Goal: Complete application form

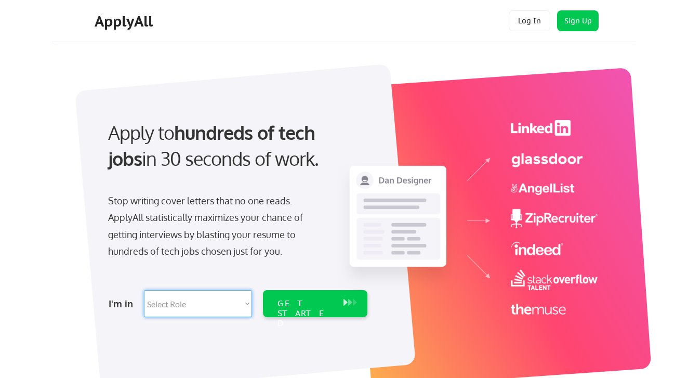
select select ""tech_finance_biz_ops_cos""
click at [305, 307] on div "GET STARTED" at bounding box center [306, 313] width 56 height 30
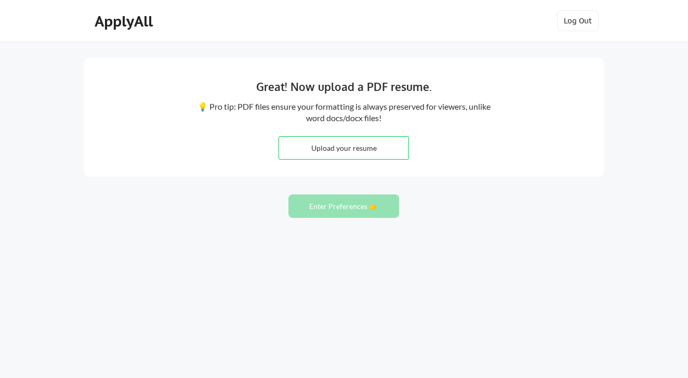
click at [349, 150] on input "file" at bounding box center [343, 148] width 129 height 22
type input "C:\fakepath\Lambros_Perrikos Resume.pdf"
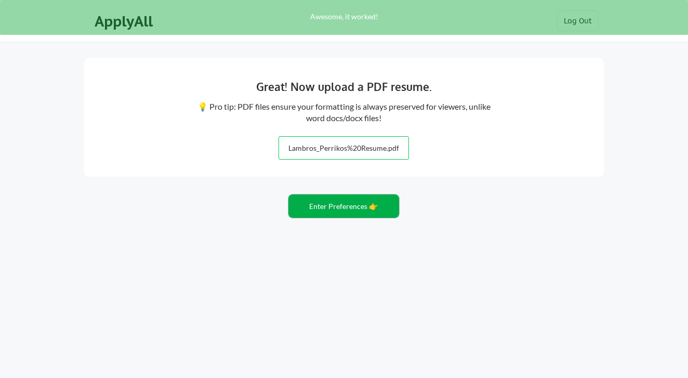
click at [330, 207] on button "Enter Preferences 👉" at bounding box center [344, 205] width 111 height 23
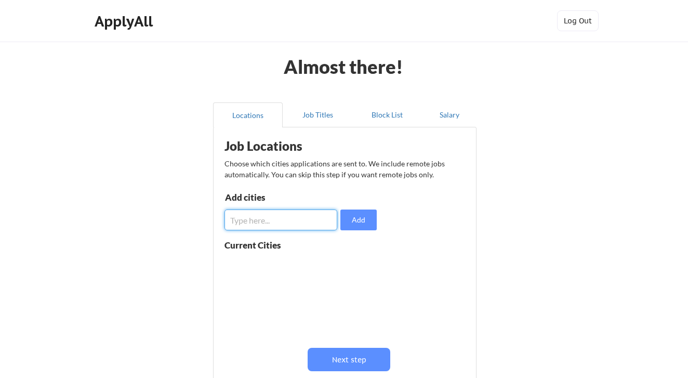
click at [292, 224] on input "input" at bounding box center [281, 220] width 113 height 21
type input "[US_STATE]"
click at [360, 222] on button "Add" at bounding box center [359, 220] width 36 height 21
click at [278, 222] on input "input" at bounding box center [281, 220] width 113 height 21
type input "[US_STATE]"
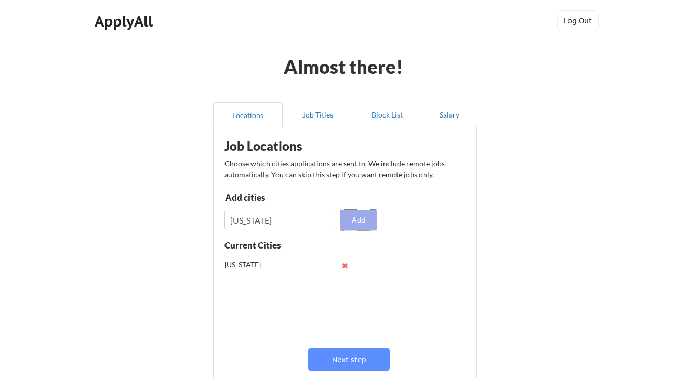
click at [353, 221] on button "Add" at bounding box center [359, 220] width 36 height 21
click at [293, 227] on input "input" at bounding box center [281, 220] width 113 height 21
type input "[GEOGRAPHIC_DATA]"
click at [361, 216] on button "Add" at bounding box center [359, 220] width 36 height 21
click at [290, 222] on input "input" at bounding box center [281, 220] width 113 height 21
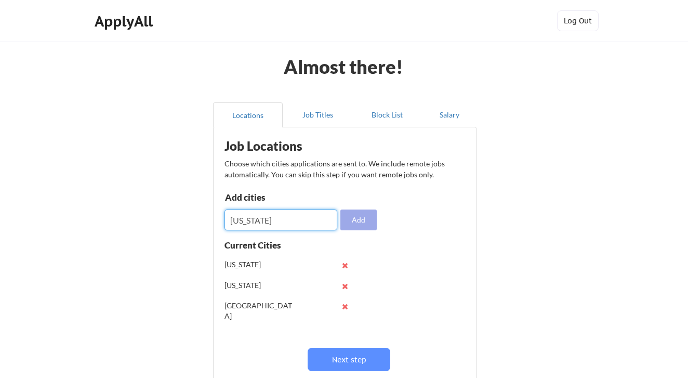
type input "[US_STATE]"
click at [363, 219] on button "Add" at bounding box center [359, 220] width 36 height 21
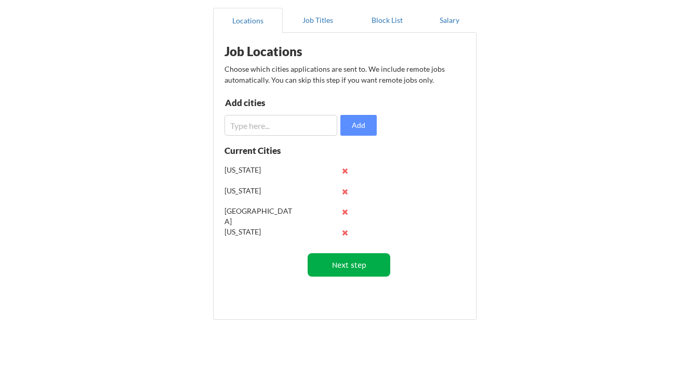
scroll to position [99, 0]
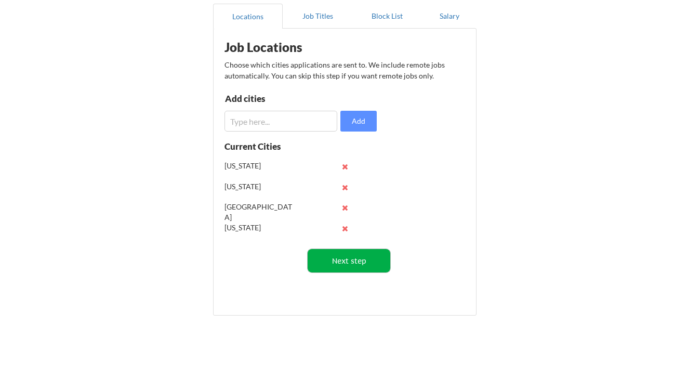
click at [354, 260] on button "Next step" at bounding box center [349, 260] width 83 height 23
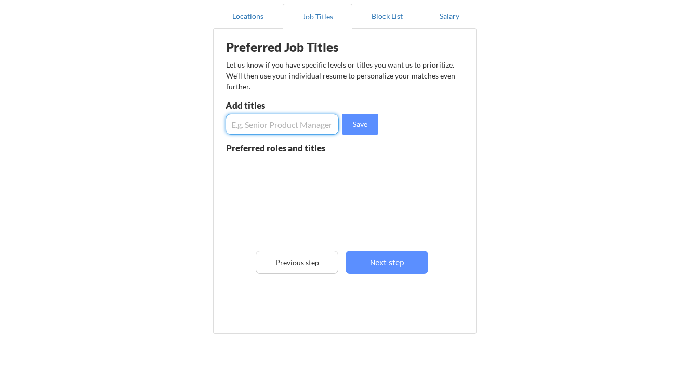
click at [290, 126] on input "input" at bounding box center [282, 124] width 113 height 21
type input "Senior Director"
click at [355, 122] on button "Save" at bounding box center [360, 124] width 36 height 21
click at [278, 127] on input "input" at bounding box center [282, 124] width 113 height 21
type input "V"
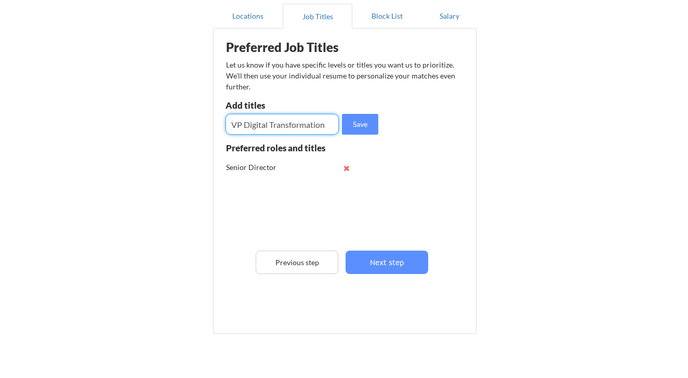
type input "VP Digital Transformation"
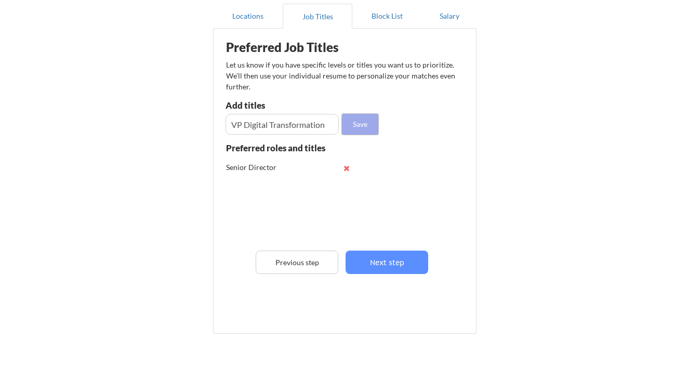
drag, startPoint x: 278, startPoint y: 127, endPoint x: 352, endPoint y: 128, distance: 74.4
click at [352, 128] on button "Save" at bounding box center [360, 124] width 36 height 21
click at [286, 165] on div "Senior Director" at bounding box center [260, 167] width 68 height 10
click at [354, 169] on div "Senior Director" at bounding box center [299, 168] width 147 height 21
click at [346, 168] on button at bounding box center [347, 168] width 8 height 8
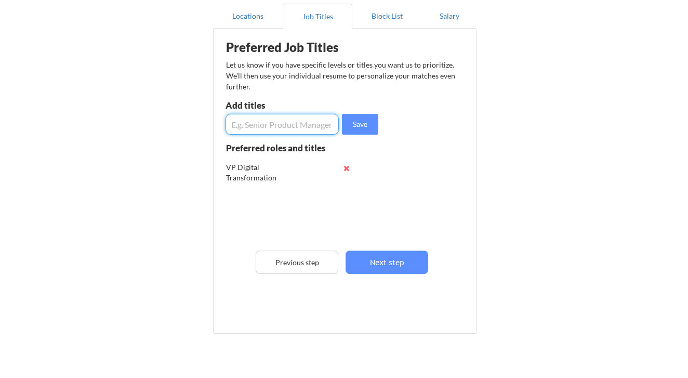
click at [273, 133] on input "input" at bounding box center [282, 124] width 113 height 21
type input "Senior Product Manager"
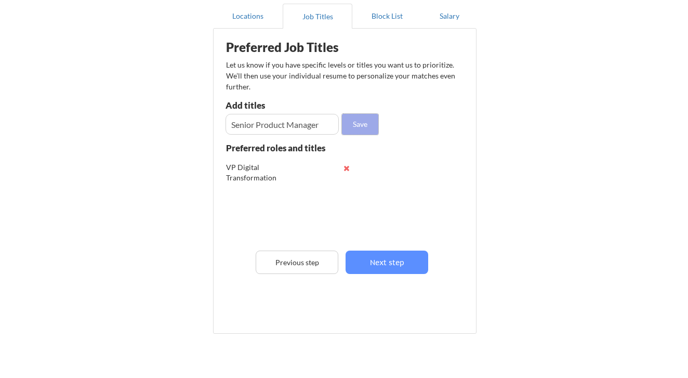
click at [357, 124] on button "Save" at bounding box center [360, 124] width 36 height 21
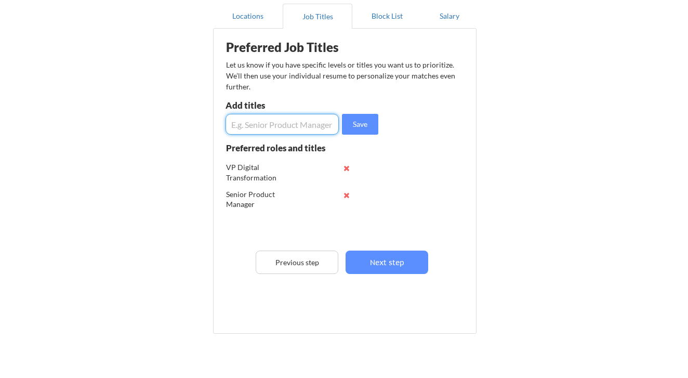
click at [293, 126] on input "input" at bounding box center [282, 124] width 113 height 21
type input "S"
type input "VP Operations"
click at [365, 124] on button "Save" at bounding box center [360, 124] width 36 height 21
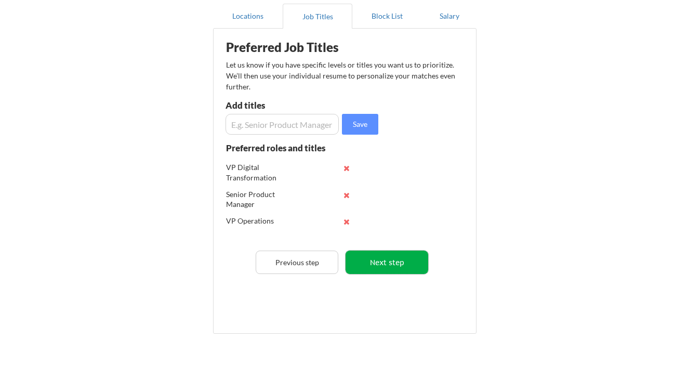
click at [398, 263] on button "Next step" at bounding box center [387, 262] width 83 height 23
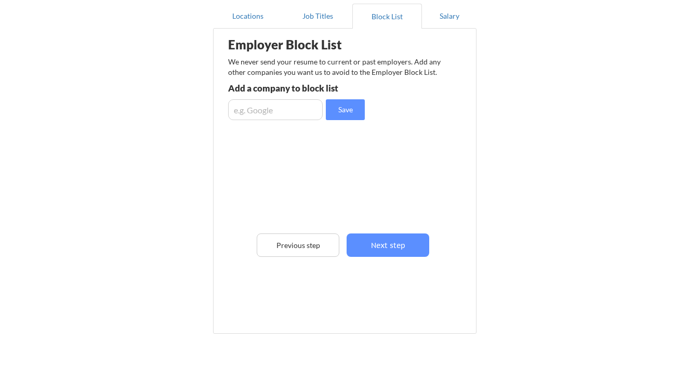
click at [266, 122] on div "Employer Block List We never send your resume to current or past employers. Add…" at bounding box center [345, 165] width 252 height 269
click at [272, 116] on input "input" at bounding box center [275, 109] width 95 height 21
type input "O"
type input "Altice"
click at [339, 112] on button "Save" at bounding box center [345, 109] width 39 height 21
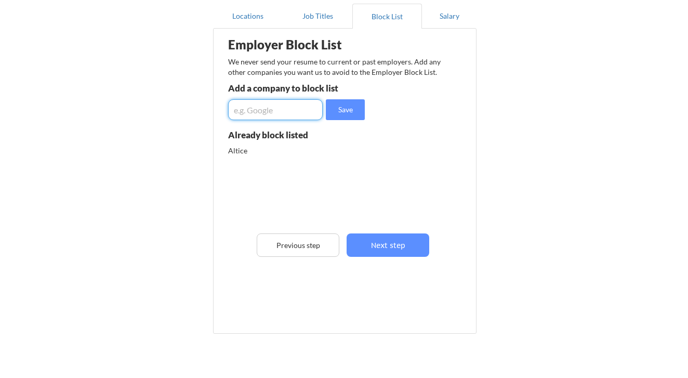
click at [287, 114] on input "input" at bounding box center [275, 109] width 95 height 21
type input "Optimum"
click at [347, 109] on button "Save" at bounding box center [345, 109] width 39 height 21
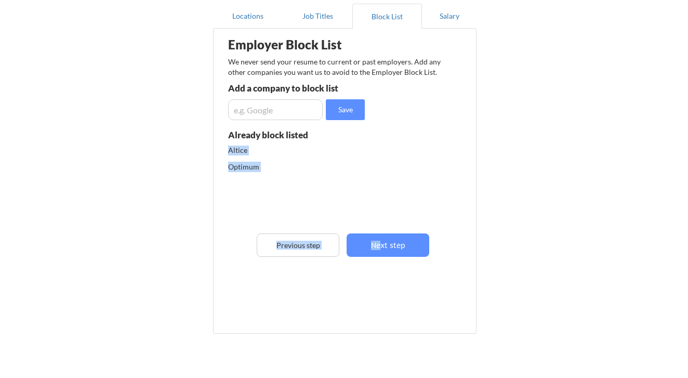
drag, startPoint x: 349, startPoint y: 216, endPoint x: 380, endPoint y: 242, distance: 40.5
click at [380, 242] on div "Employer Block List We never send your resume to current or past employers. Add…" at bounding box center [345, 165] width 252 height 269
click at [379, 242] on button "Next step" at bounding box center [388, 244] width 83 height 23
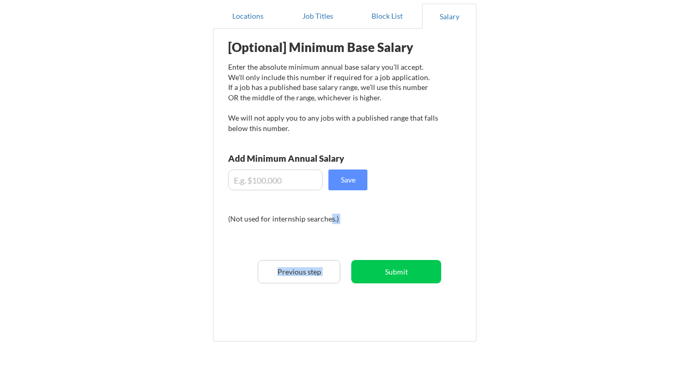
drag, startPoint x: 379, startPoint y: 242, endPoint x: 330, endPoint y: 219, distance: 54.6
click at [330, 219] on div "[Optional] Minimum Base Salary Enter the absolute minimum annual base salary yo…" at bounding box center [347, 181] width 256 height 295
click at [286, 190] on div "[Optional] Minimum Base Salary Enter the absolute minimum annual base salary yo…" at bounding box center [347, 181] width 256 height 295
click at [289, 182] on input "input" at bounding box center [275, 179] width 95 height 21
type input "$190"
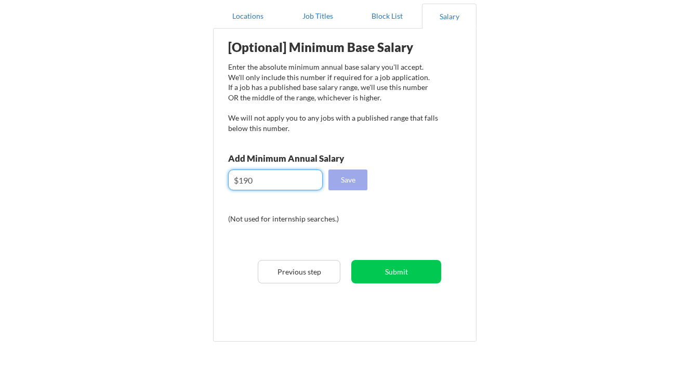
click at [363, 181] on button "Save" at bounding box center [348, 179] width 39 height 21
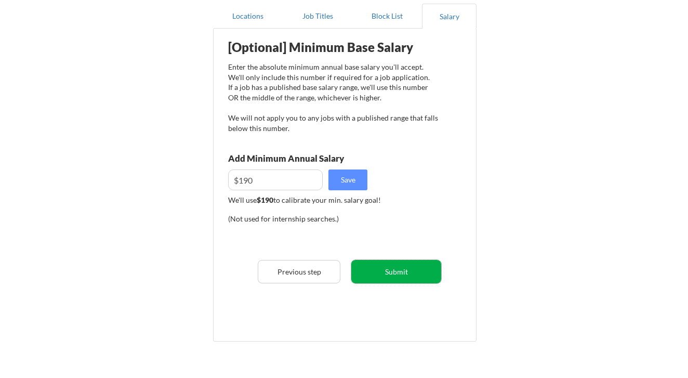
click at [399, 272] on button "Submit" at bounding box center [396, 271] width 90 height 23
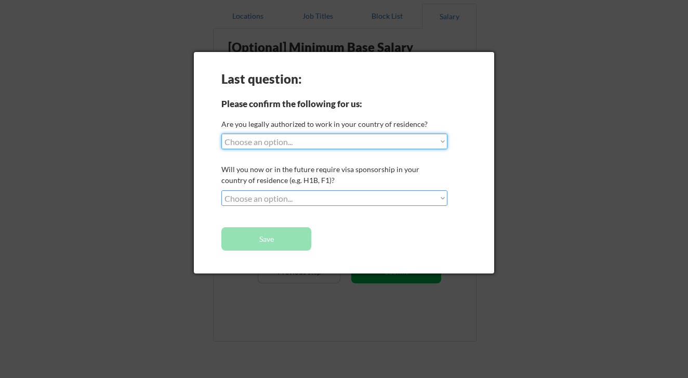
select select ""yes__i_am_a_[DEMOGRAPHIC_DATA]""
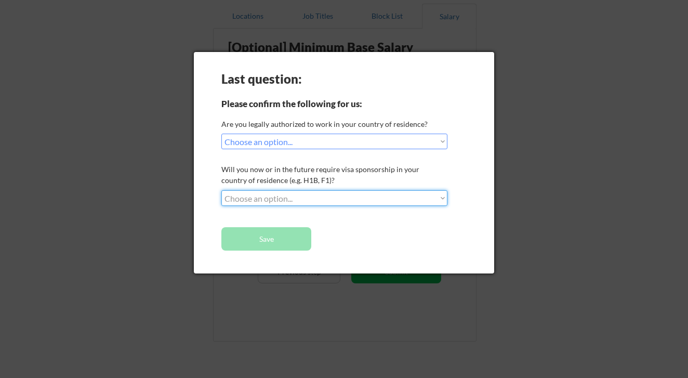
select select ""no__i_will_not_need_sponsorship""
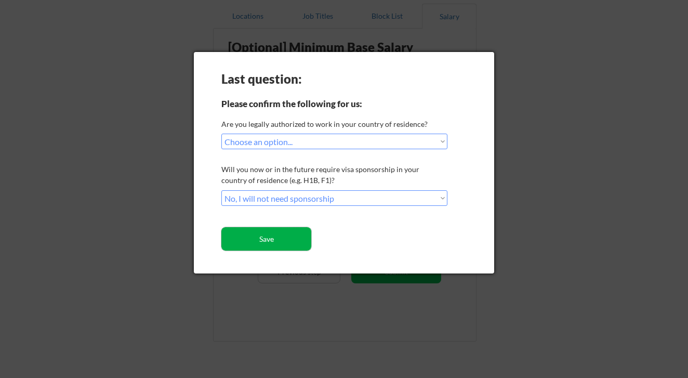
click at [284, 239] on button "Save" at bounding box center [266, 238] width 90 height 23
